Goal: Use online tool/utility: Utilize a website feature to perform a specific function

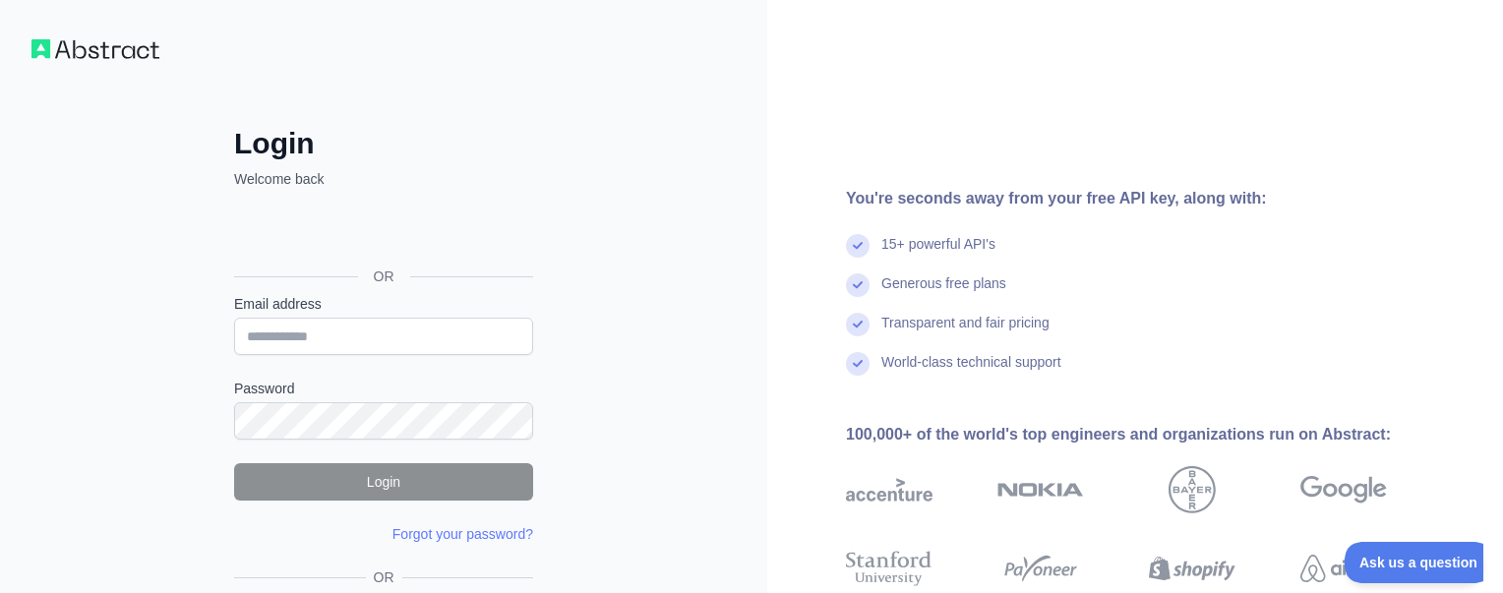
click at [390, 243] on div "Fazer login com o Google. Abre em uma nova guia" at bounding box center [381, 232] width 295 height 43
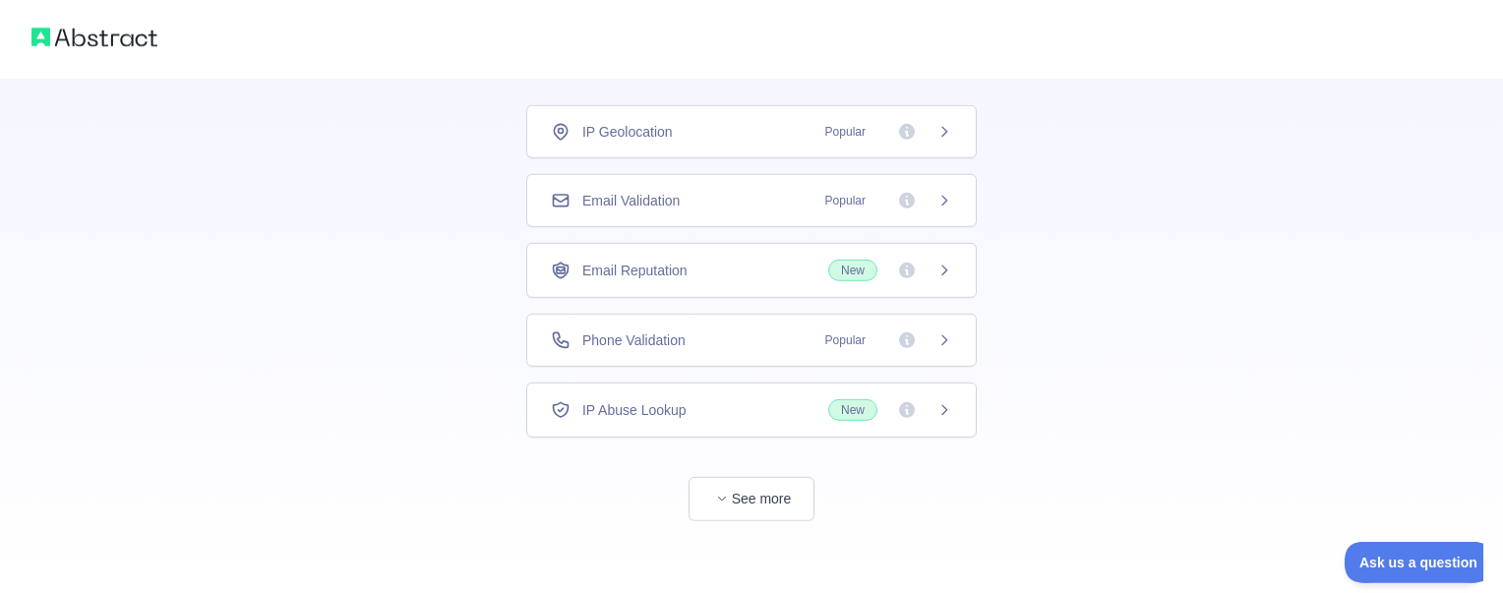
scroll to position [130, 0]
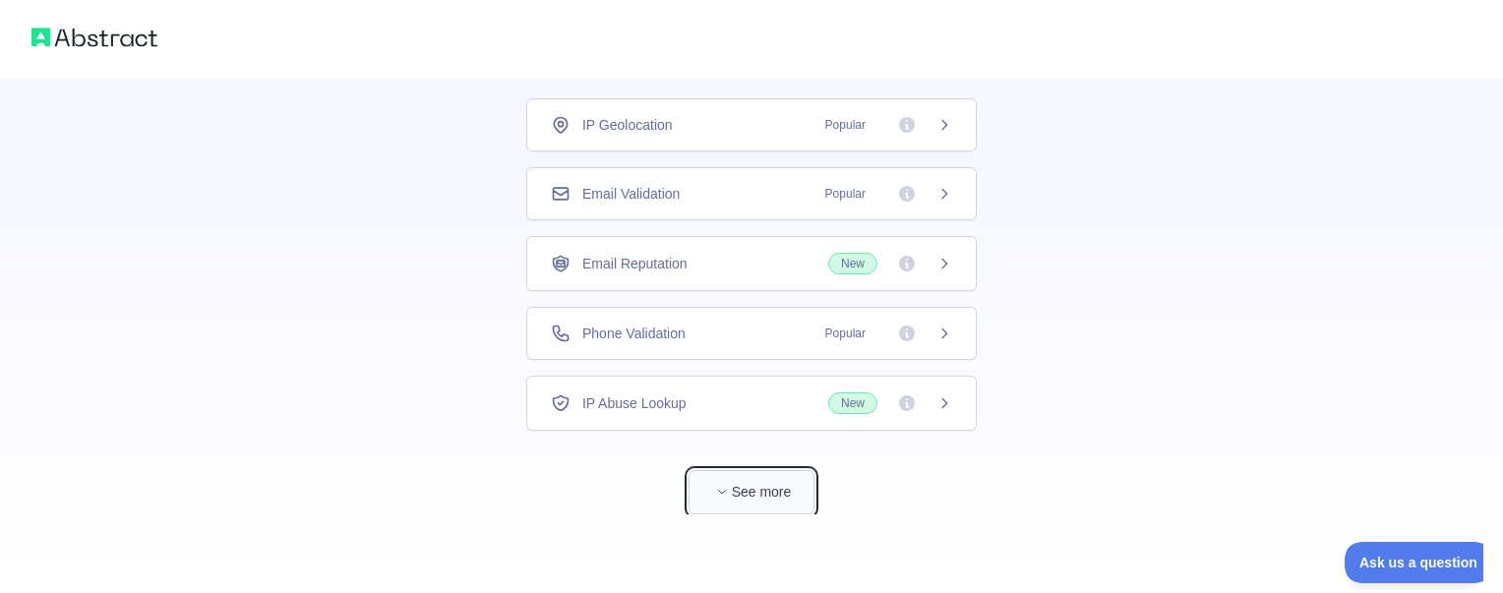
click at [716, 495] on span "button" at bounding box center [722, 492] width 20 height 20
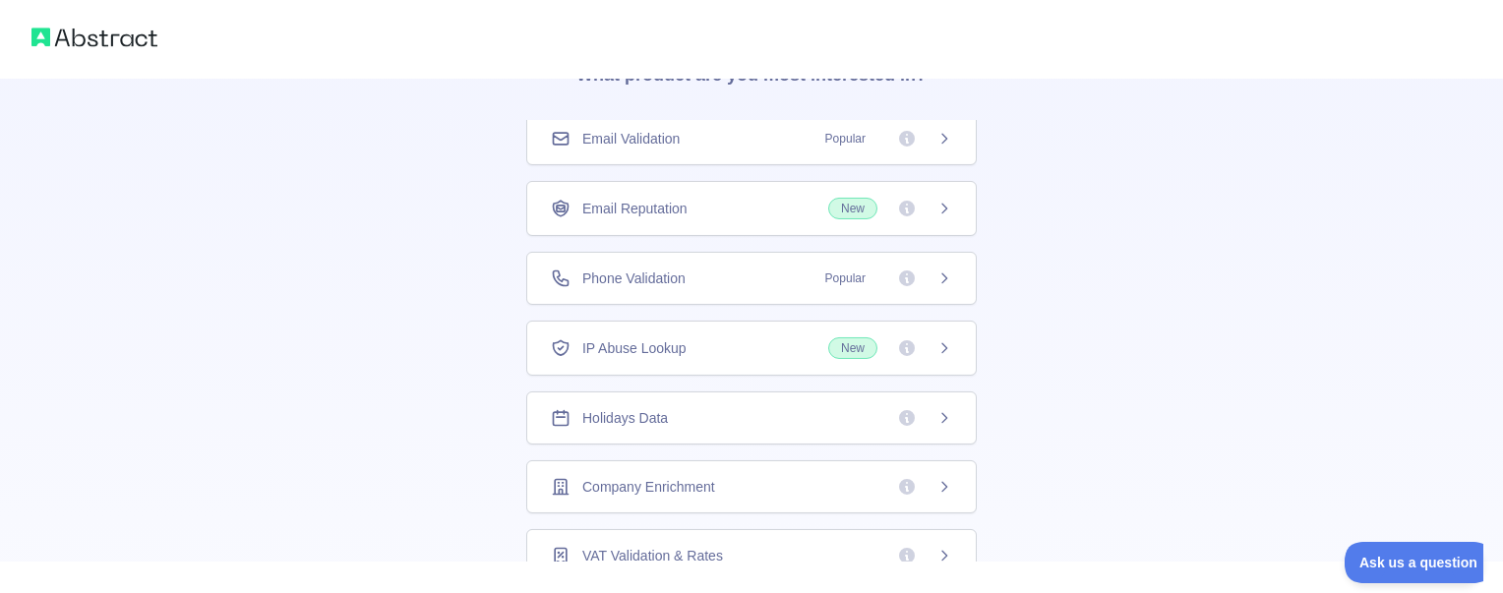
scroll to position [0, 0]
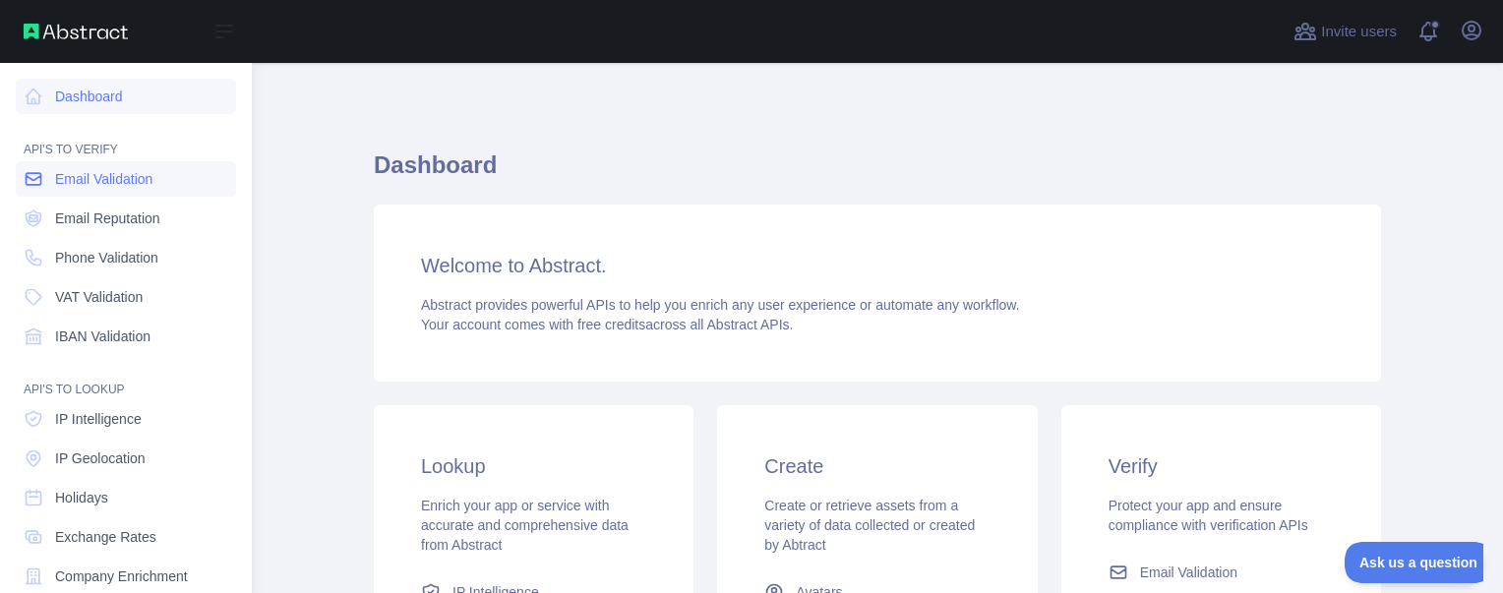
click at [130, 186] on span "Email Validation" at bounding box center [103, 179] width 97 height 20
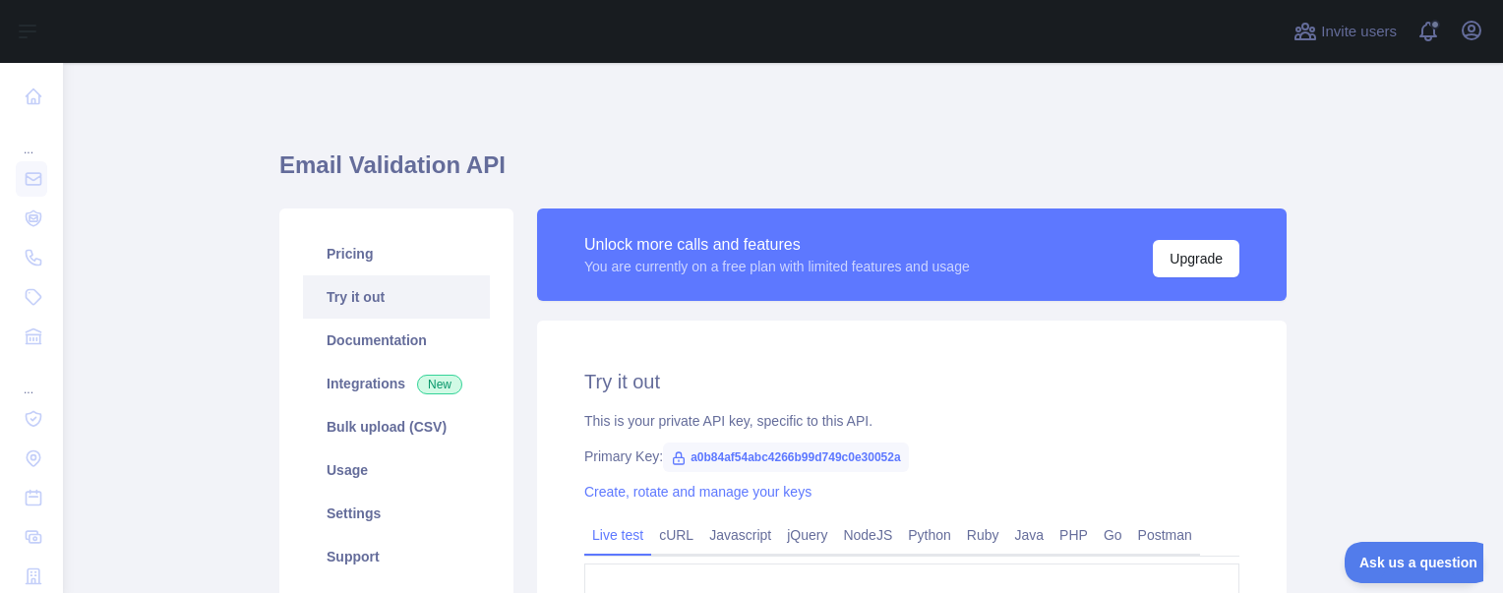
click at [708, 459] on span "a0b84af54abc4266b99d749c0e30052a" at bounding box center [786, 458] width 246 height 30
click at [849, 455] on span "a0b84af54abc4266b99d749c0e30052a" at bounding box center [786, 458] width 246 height 30
click at [851, 455] on span "a0b84af54abc4266b99d749c0e30052a" at bounding box center [786, 458] width 246 height 30
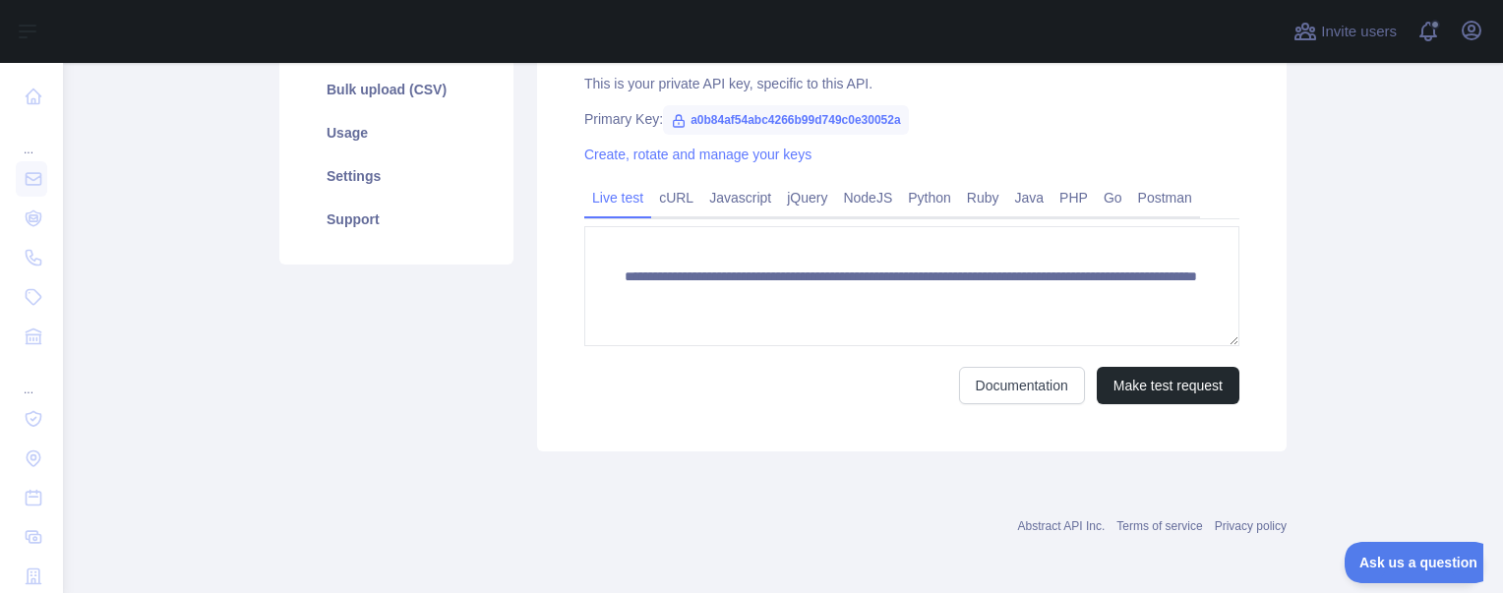
click at [867, 129] on span "a0b84af54abc4266b99d749c0e30052a" at bounding box center [786, 120] width 246 height 30
click at [762, 119] on span "a0b84af54abc4266b99d749c0e30052a" at bounding box center [786, 120] width 246 height 30
copy span "a0b84af54abc4266b99d749c0e30052a"
